Goal: Find specific page/section: Find specific page/section

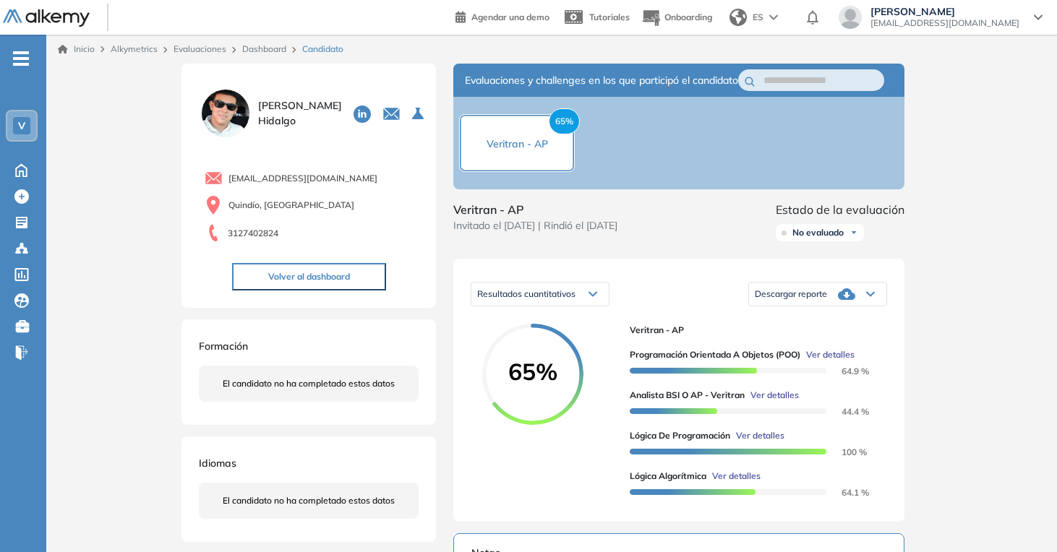
click at [199, 53] on link "Evaluaciones" at bounding box center [200, 48] width 53 height 11
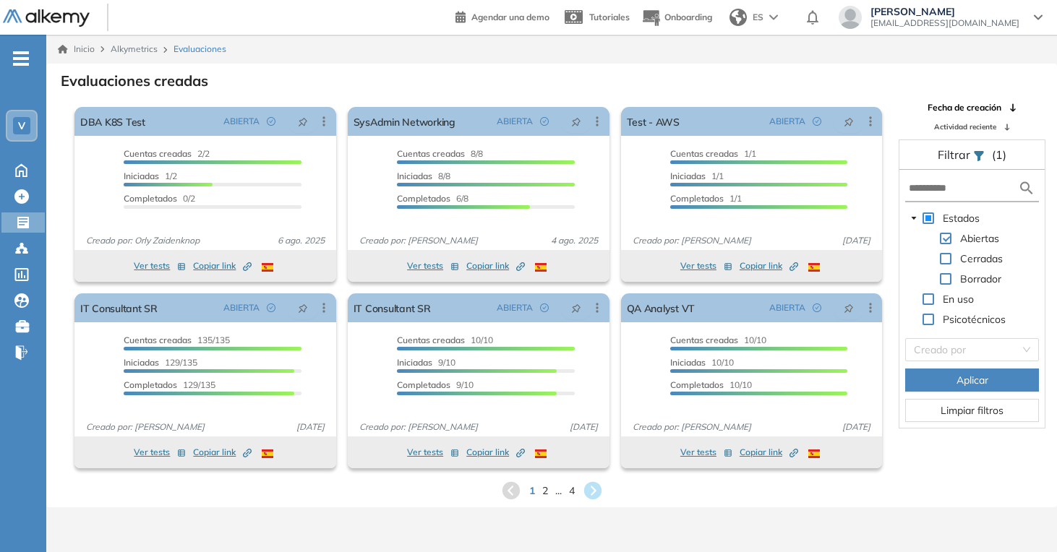
click at [576, 490] on div "1 2 ... 4" at bounding box center [552, 491] width 988 height 22
click at [570, 490] on span "4" at bounding box center [571, 490] width 7 height 17
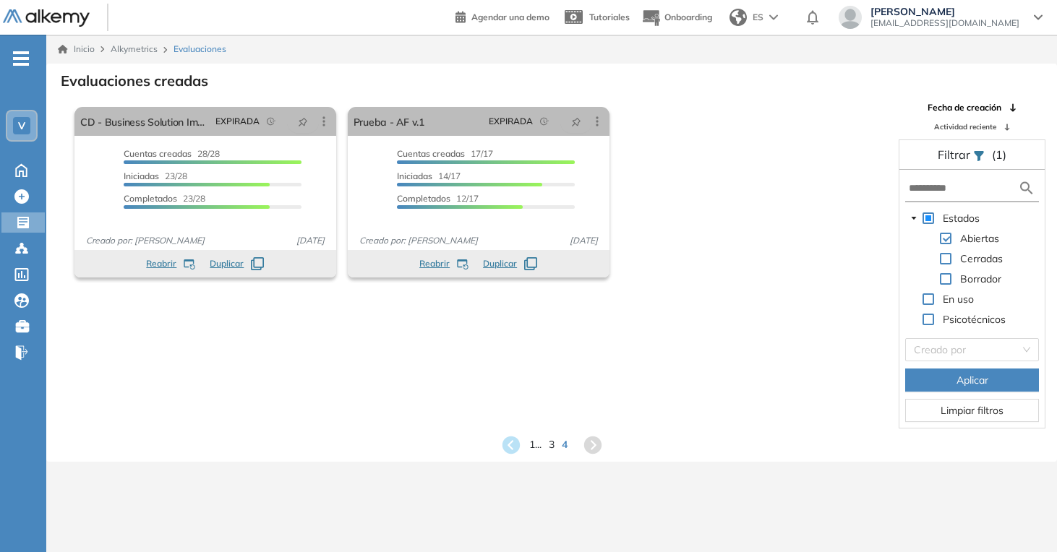
click at [545, 448] on div "1 ... 3 4" at bounding box center [552, 446] width 988 height 22
click at [550, 446] on span "3" at bounding box center [551, 445] width 7 height 17
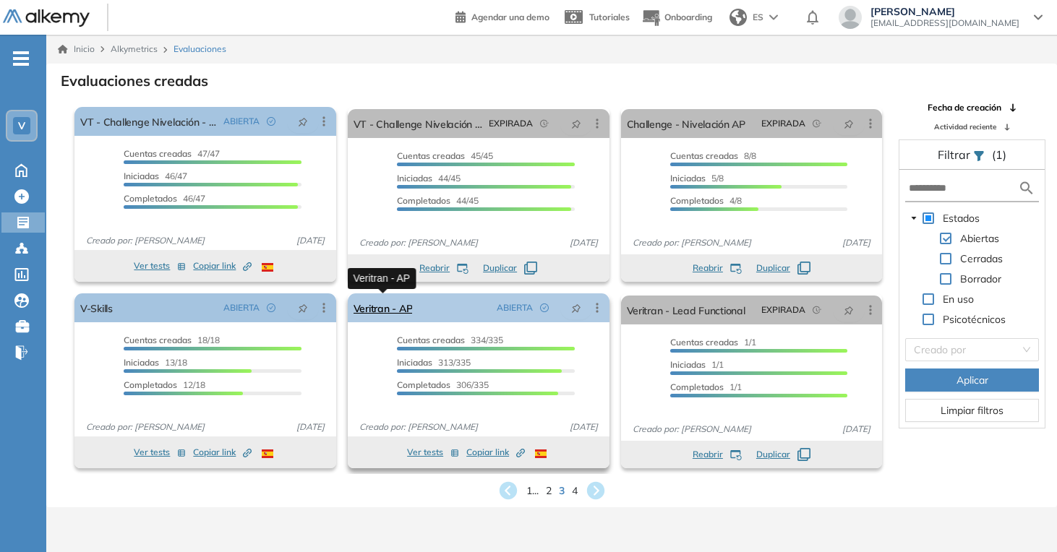
click at [398, 315] on link "Veritran - AP" at bounding box center [383, 308] width 59 height 29
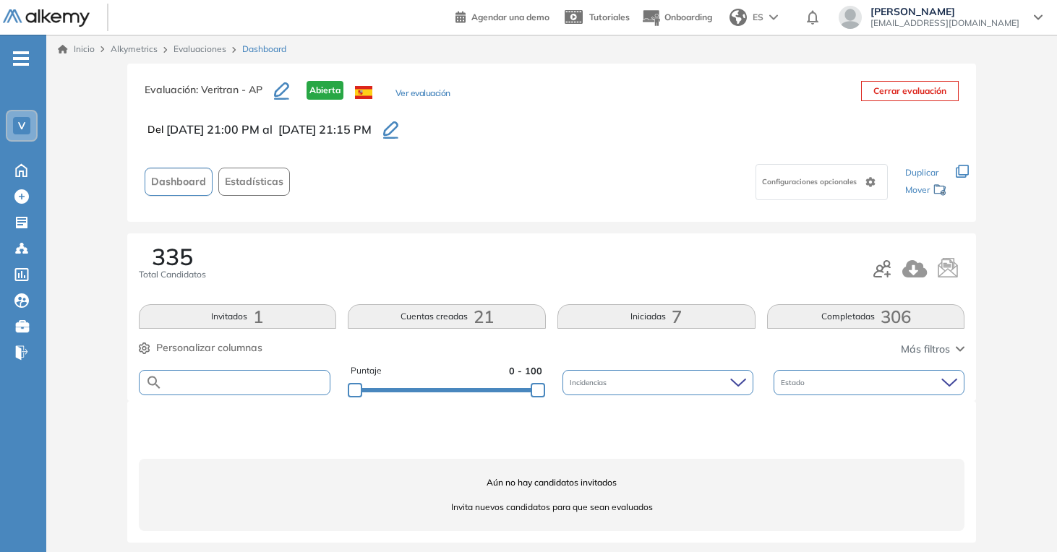
click at [285, 386] on input "text" at bounding box center [247, 382] width 168 height 11
type input "******"
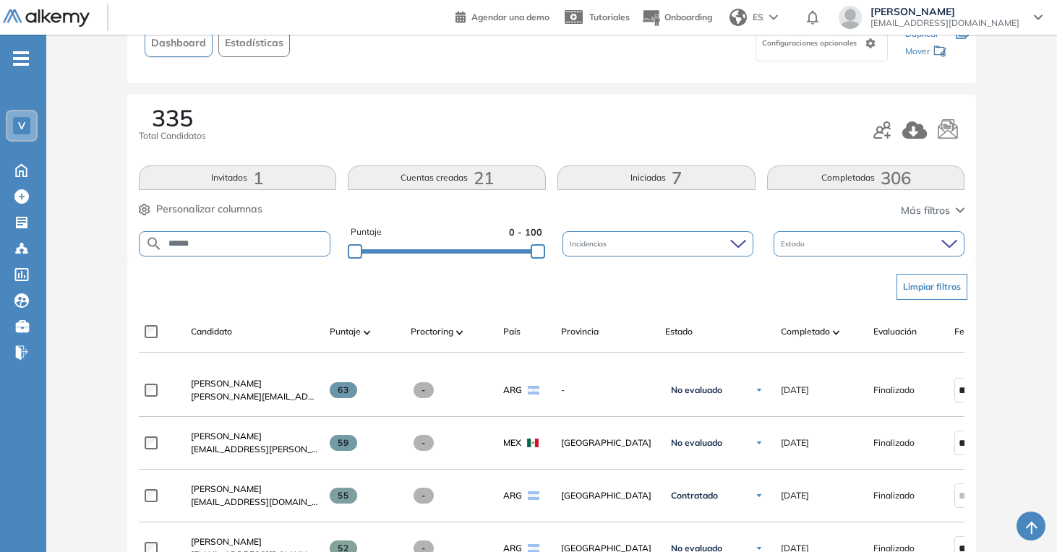
scroll to position [167, 0]
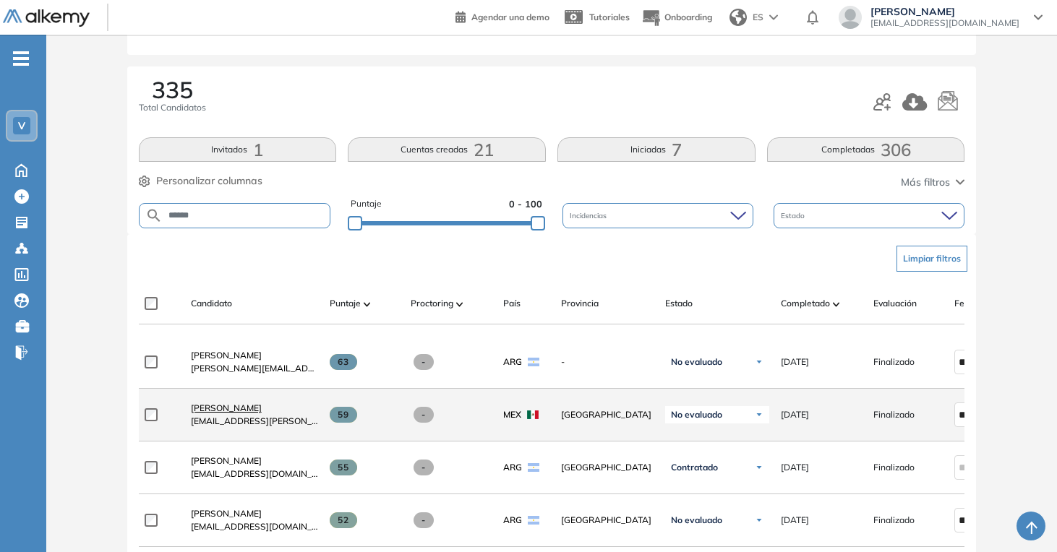
click at [262, 412] on span "[PERSON_NAME]" at bounding box center [226, 408] width 71 height 11
